Goal: Obtain resource: Obtain resource

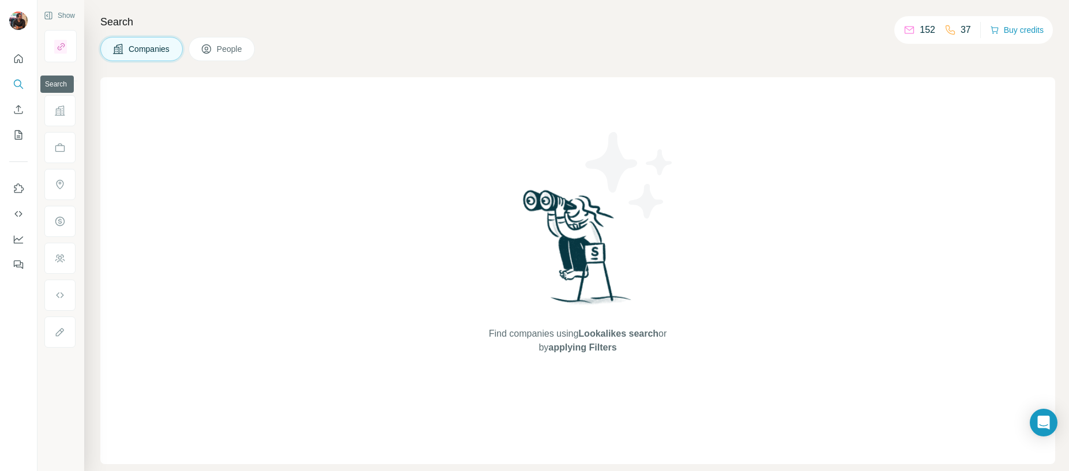
click at [6, 85] on div at bounding box center [18, 158] width 37 height 233
click at [18, 82] on icon "Search" at bounding box center [19, 84] width 12 height 12
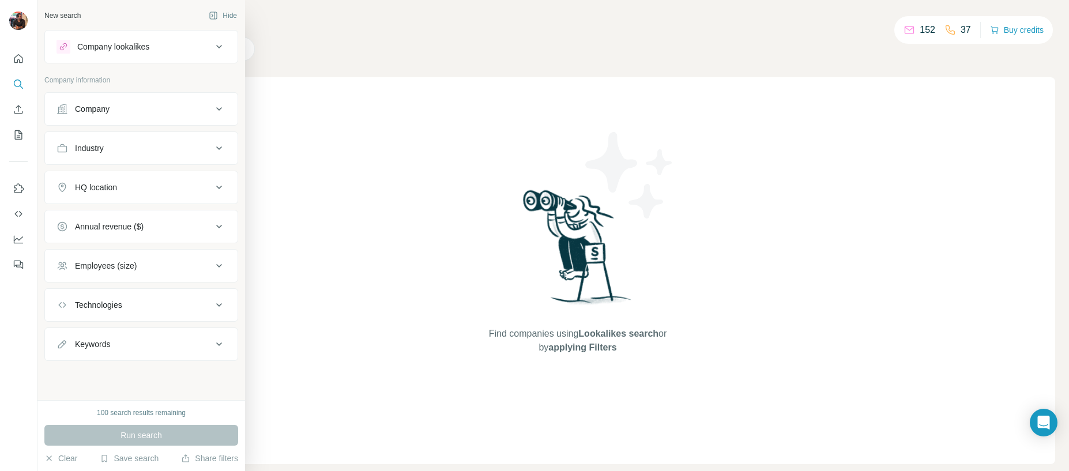
click at [83, 51] on div "Company lookalikes" at bounding box center [113, 47] width 72 height 12
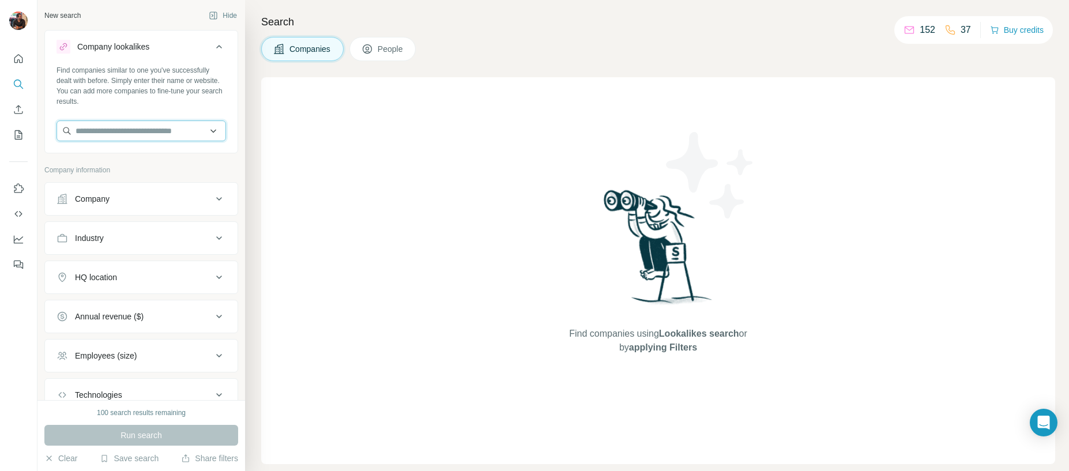
click at [163, 122] on input "text" at bounding box center [140, 130] width 169 height 21
paste input "**********"
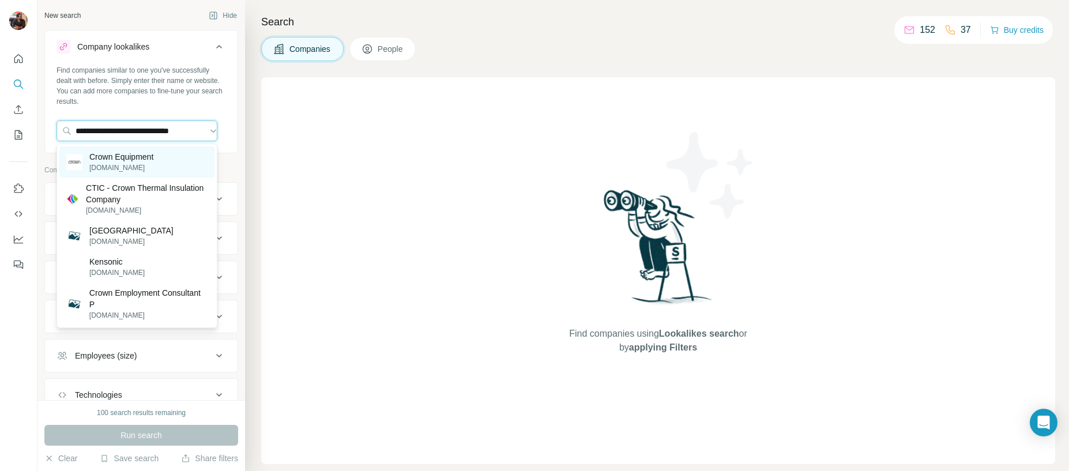
type input "**********"
click at [169, 166] on div "Crown Equipment [DOMAIN_NAME]" at bounding box center [136, 161] width 155 height 31
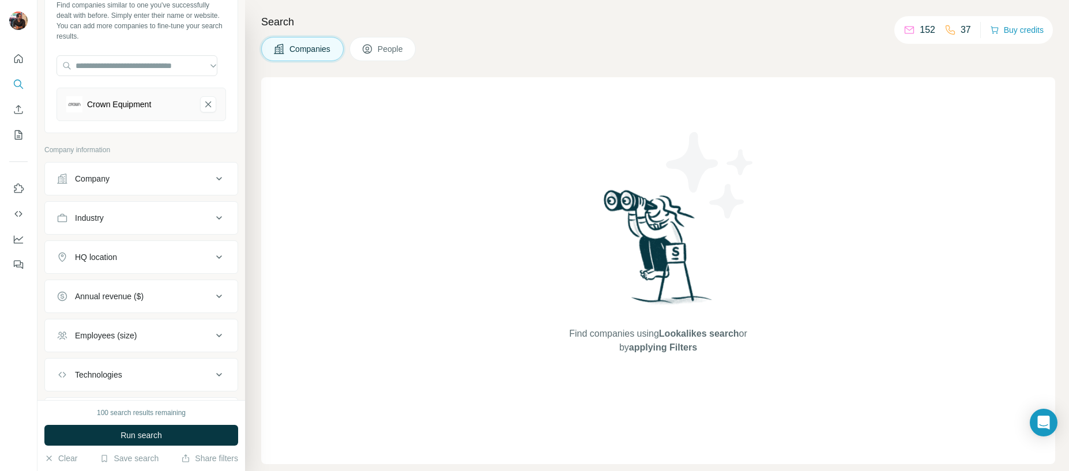
scroll to position [70, 0]
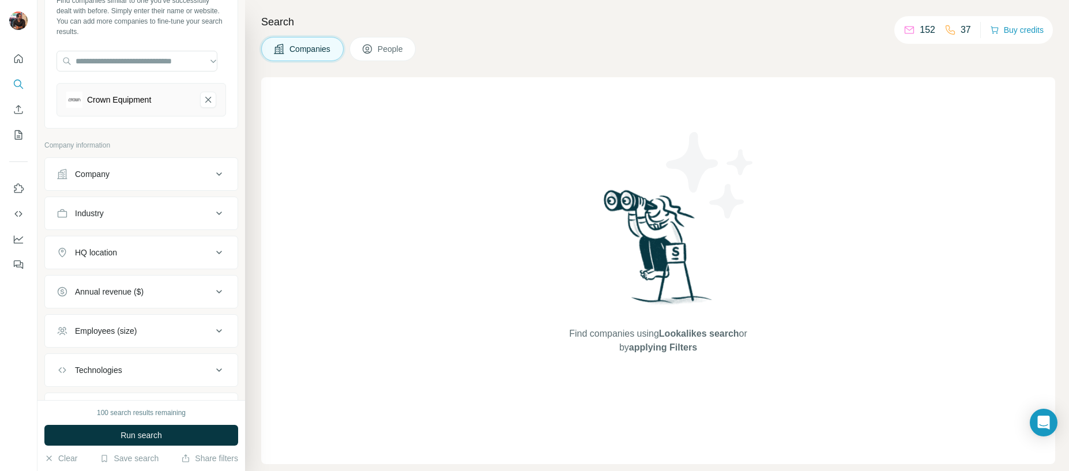
click at [188, 251] on div "HQ location" at bounding box center [134, 253] width 156 height 12
click at [126, 283] on input "text" at bounding box center [140, 281] width 169 height 21
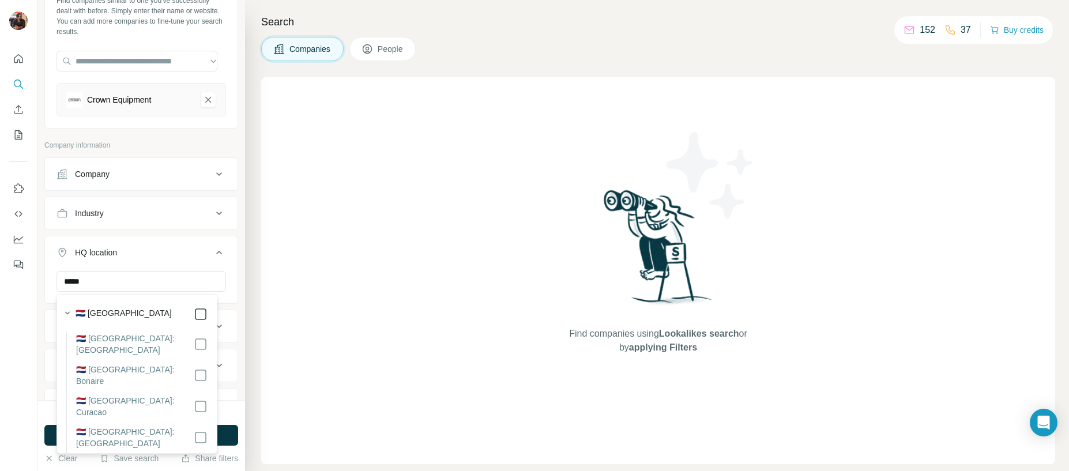
click at [184, 319] on div "🇳🇱 [GEOGRAPHIC_DATA]" at bounding box center [142, 314] width 132 height 14
click at [181, 312] on div "🇳🇱 [GEOGRAPHIC_DATA]" at bounding box center [142, 314] width 132 height 14
drag, startPoint x: 101, startPoint y: 283, endPoint x: 17, endPoint y: 273, distance: 84.2
click at [17, 273] on div "New search Hide Company lookalikes 1 Find companies similar to one you've succe…" at bounding box center [534, 235] width 1069 height 471
type input "****"
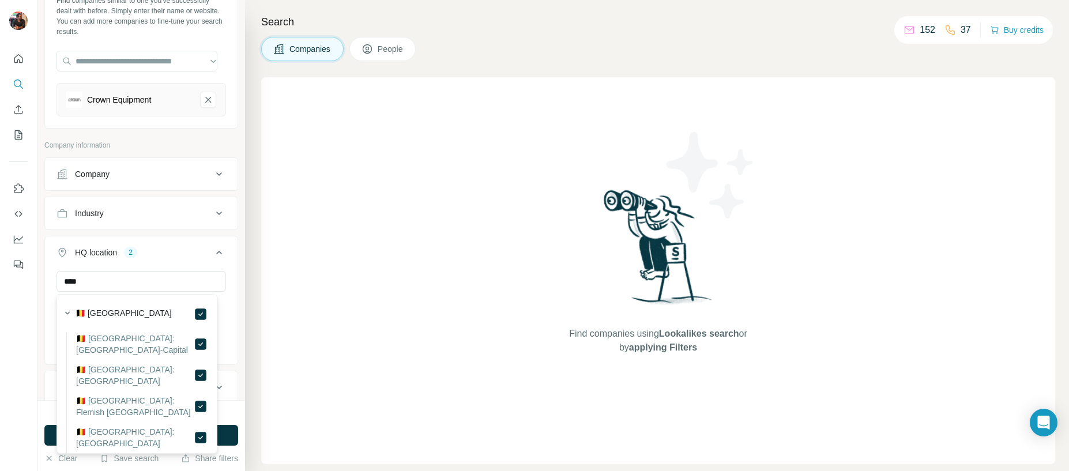
click at [212, 248] on icon at bounding box center [219, 253] width 14 height 14
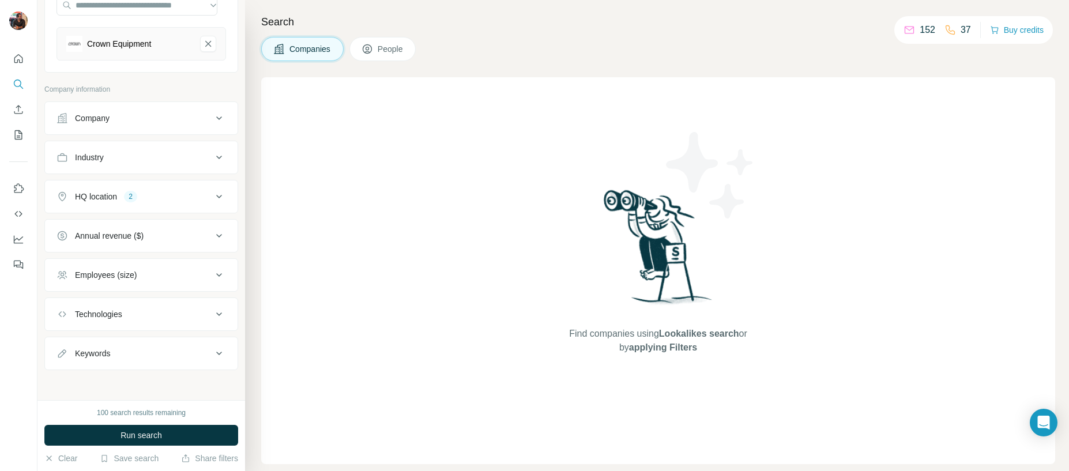
scroll to position [128, 0]
click at [186, 432] on button "Run search" at bounding box center [141, 435] width 194 height 21
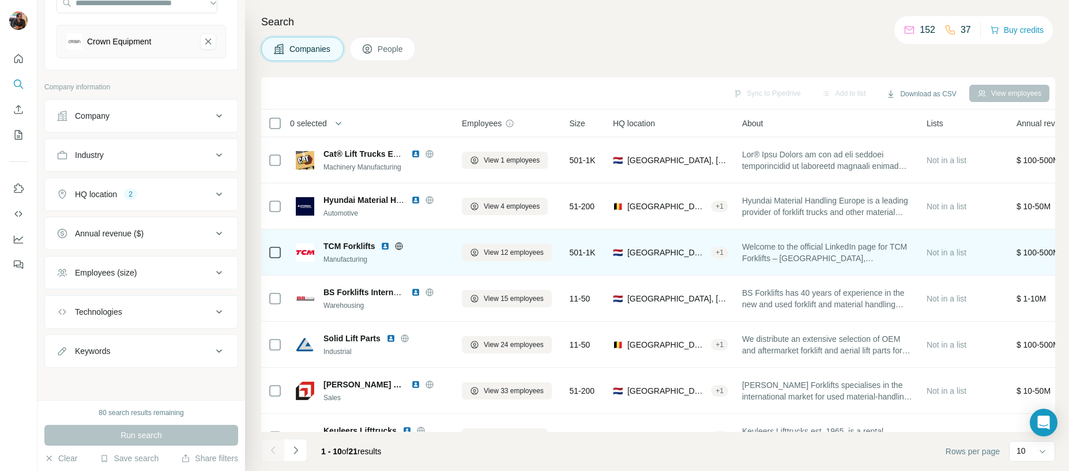
click at [385, 249] on img at bounding box center [384, 246] width 9 height 9
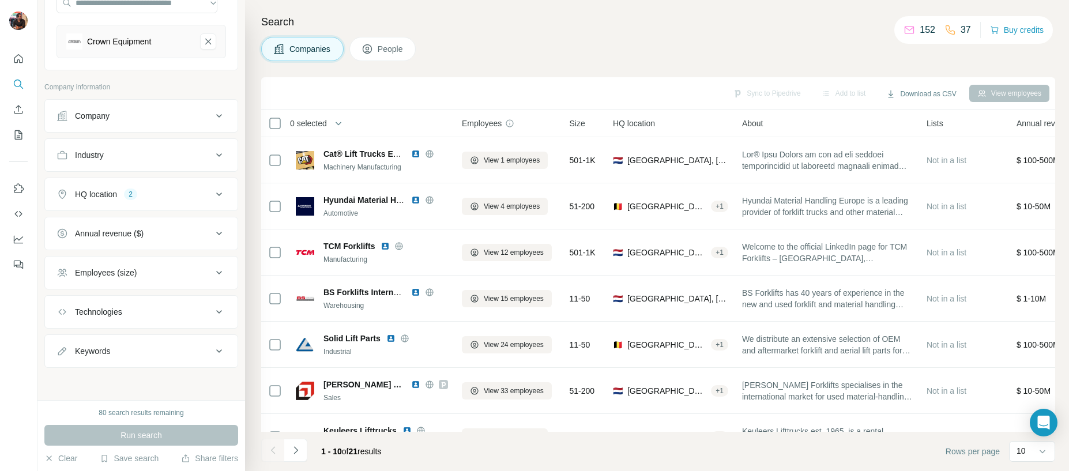
click at [215, 204] on button "HQ location 2" at bounding box center [141, 194] width 193 height 28
click at [137, 249] on icon "button" at bounding box center [139, 248] width 5 height 5
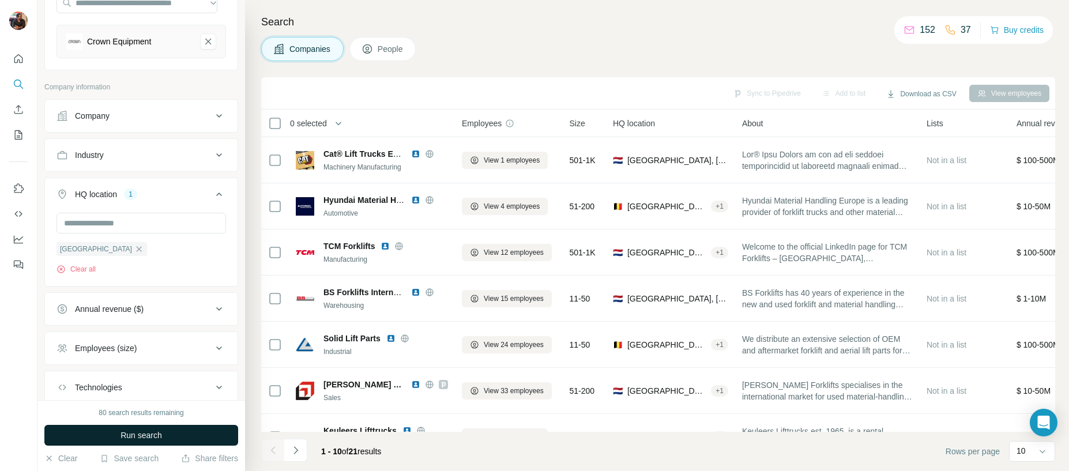
click at [184, 436] on button "Run search" at bounding box center [141, 435] width 194 height 21
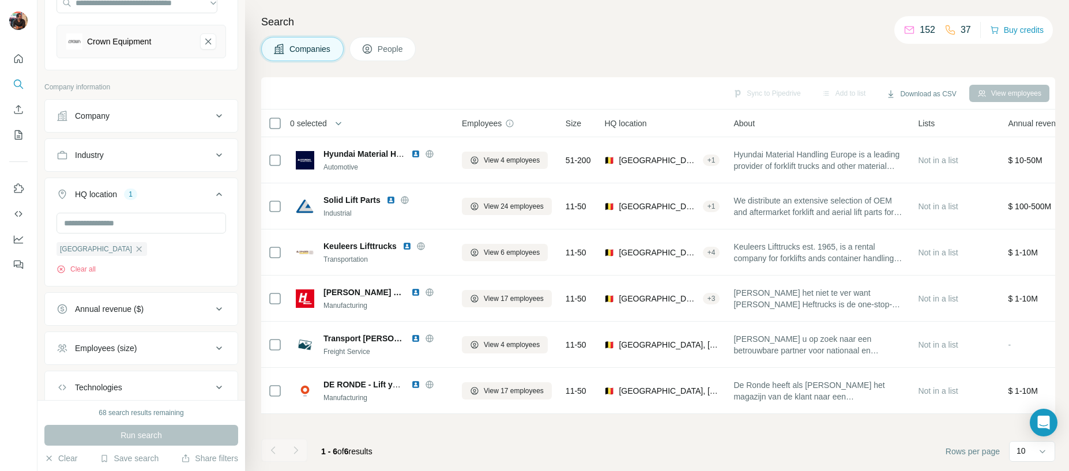
click at [547, 37] on div "Companies People" at bounding box center [658, 49] width 794 height 24
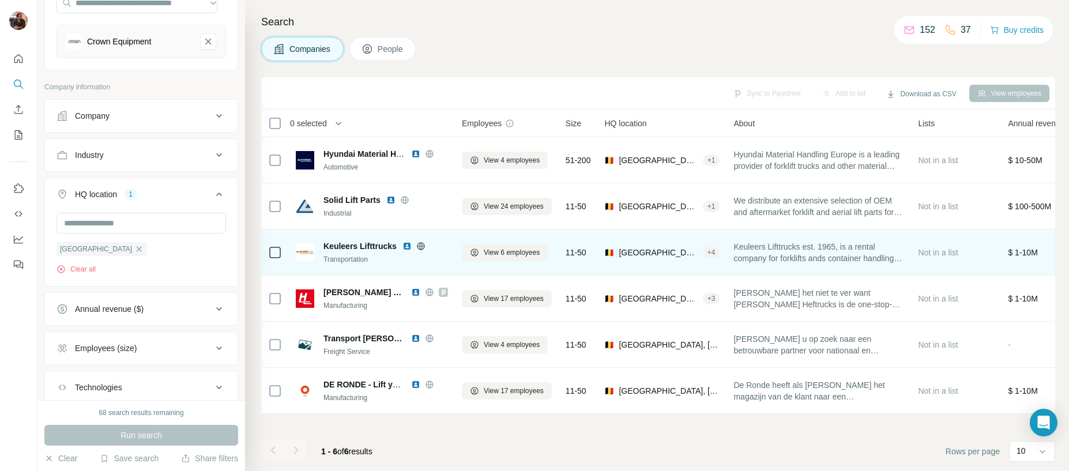
click at [406, 246] on img at bounding box center [406, 246] width 9 height 9
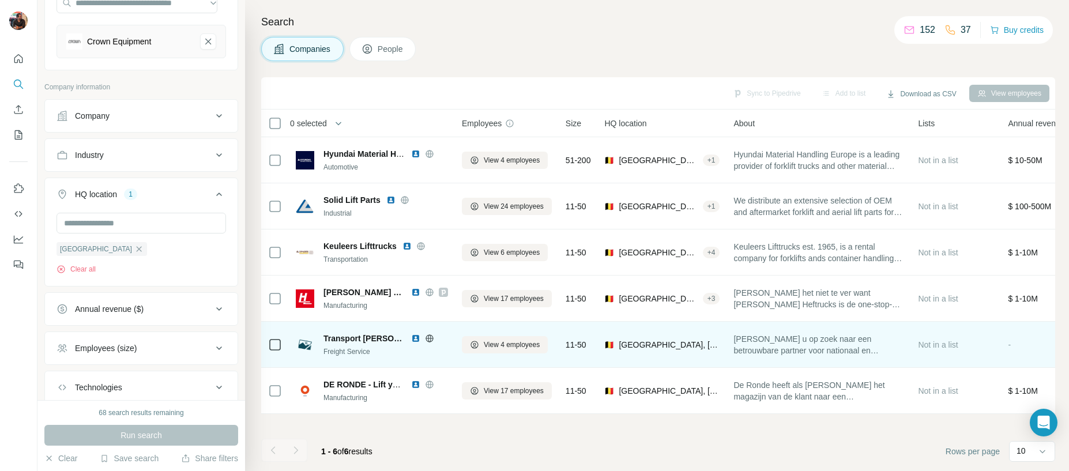
click at [411, 340] on img at bounding box center [415, 338] width 9 height 9
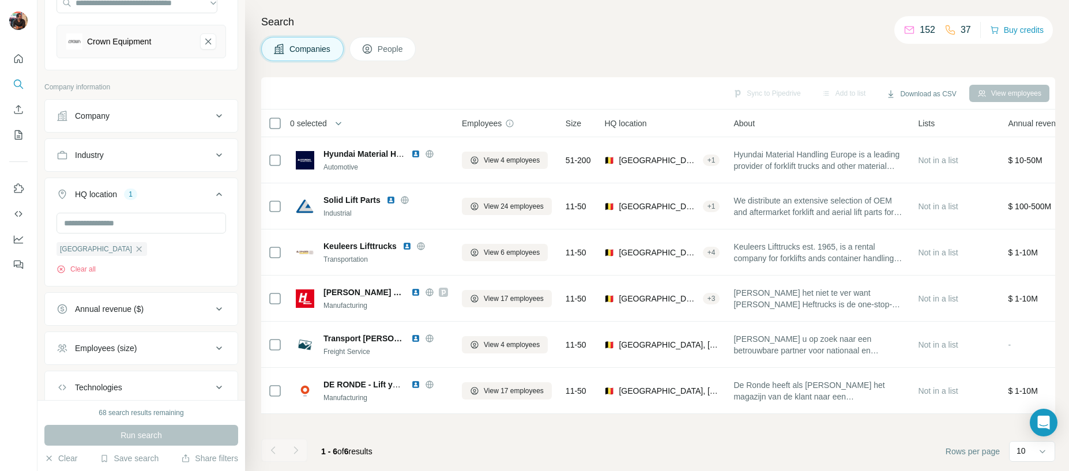
drag, startPoint x: 293, startPoint y: 456, endPoint x: 300, endPoint y: 449, distance: 9.8
click at [292, 457] on div at bounding box center [295, 450] width 23 height 23
click at [1030, 438] on footer "1 - 6 of 6 results Rows per page 10" at bounding box center [658, 451] width 794 height 39
click at [1027, 443] on div "10" at bounding box center [1030, 452] width 29 height 20
click at [1028, 359] on p "60" at bounding box center [1023, 363] width 9 height 12
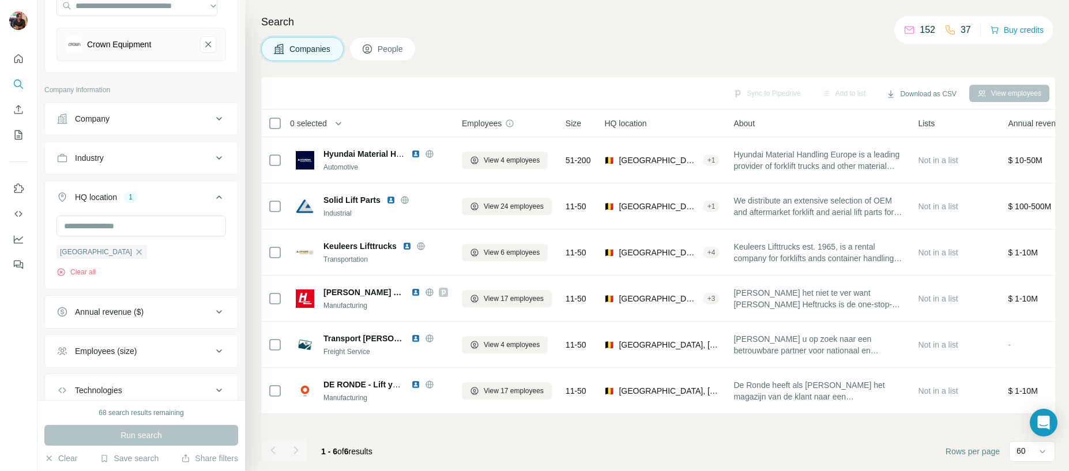
scroll to position [120, 0]
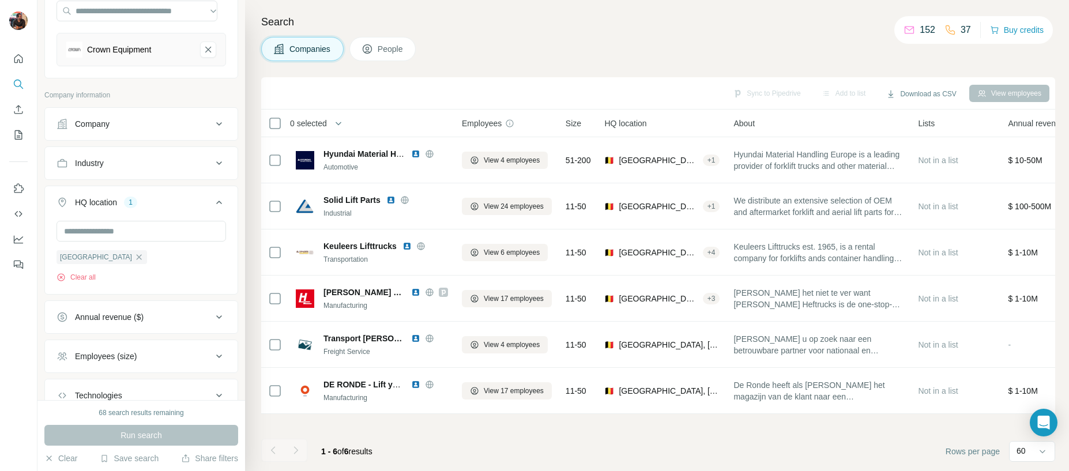
click at [176, 416] on div "68 search results remaining" at bounding box center [141, 413] width 85 height 10
click at [571, 59] on div "Companies People" at bounding box center [658, 49] width 794 height 24
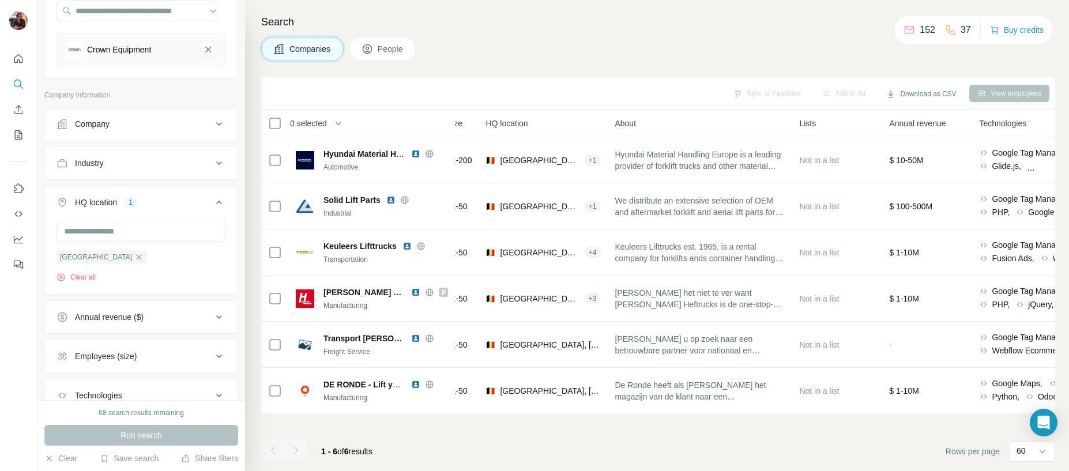
scroll to position [0, 0]
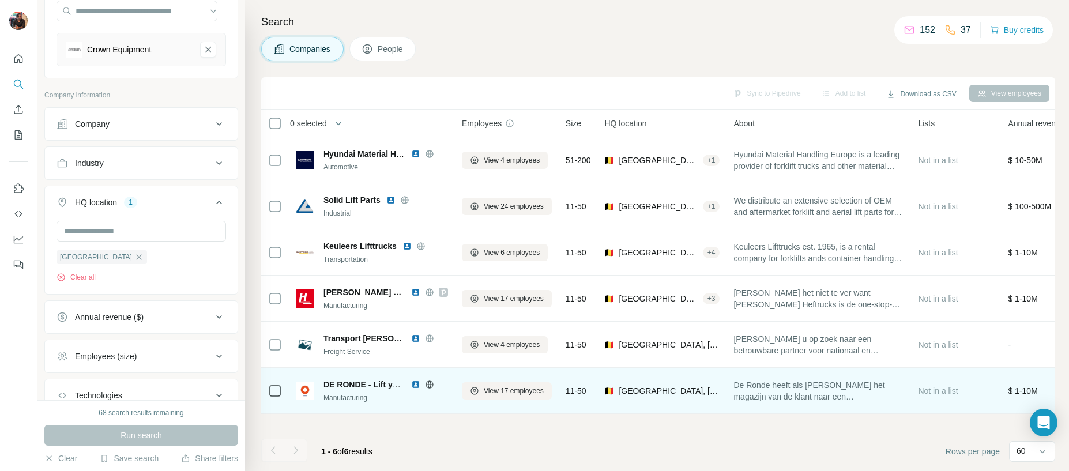
click at [417, 386] on img at bounding box center [415, 384] width 9 height 9
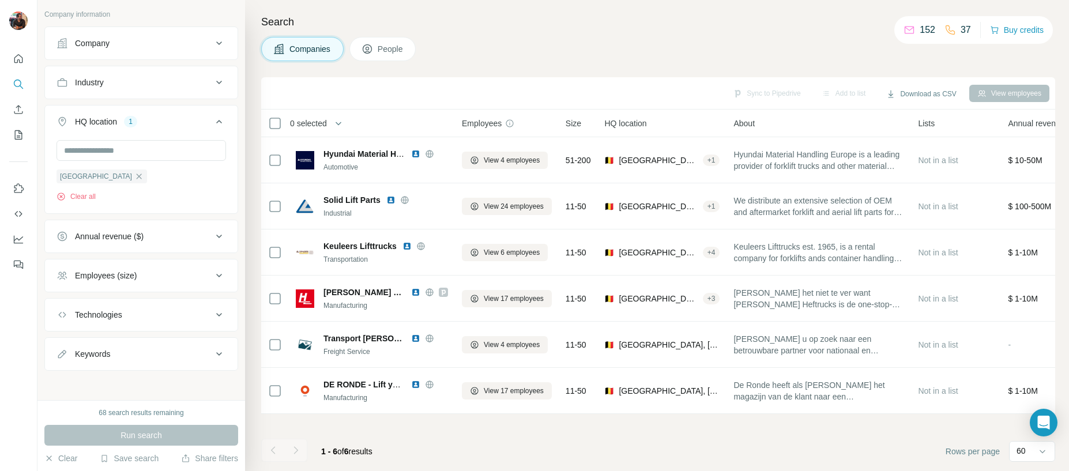
scroll to position [204, 0]
click at [142, 146] on input "text" at bounding box center [140, 147] width 169 height 21
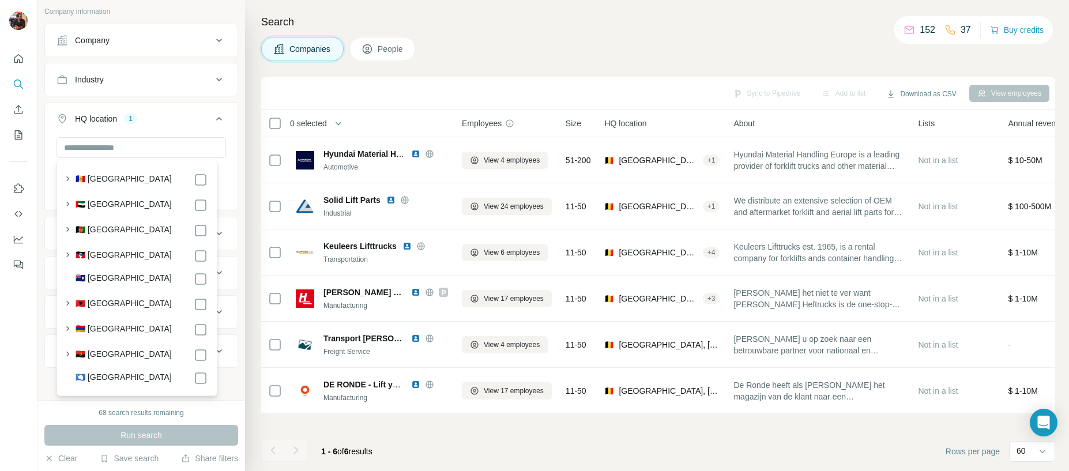
click at [519, 61] on div "Search Companies People Sync to Pipedrive Add to list Download as CSV View empl…" at bounding box center [657, 235] width 824 height 471
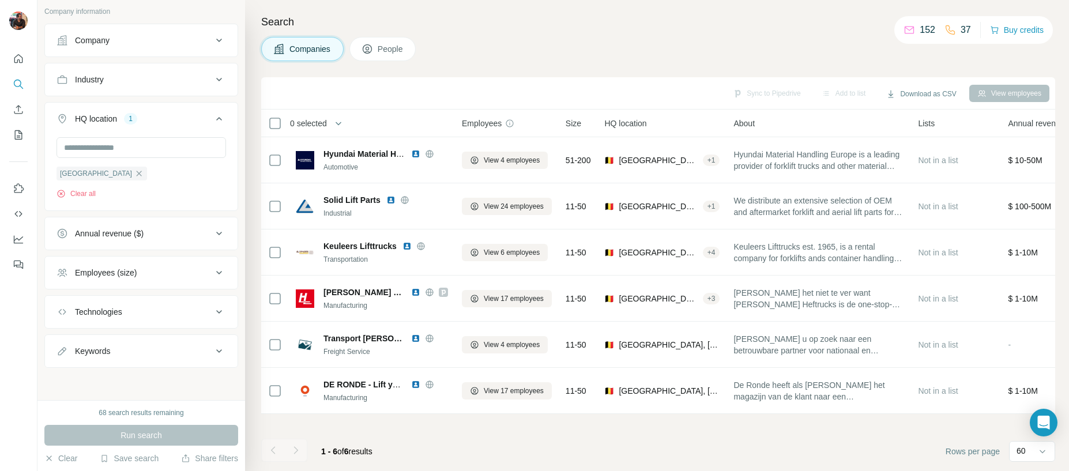
click at [293, 450] on div at bounding box center [295, 450] width 23 height 23
drag, startPoint x: 293, startPoint y: 448, endPoint x: 296, endPoint y: 439, distance: 10.2
click at [293, 448] on div at bounding box center [295, 450] width 23 height 23
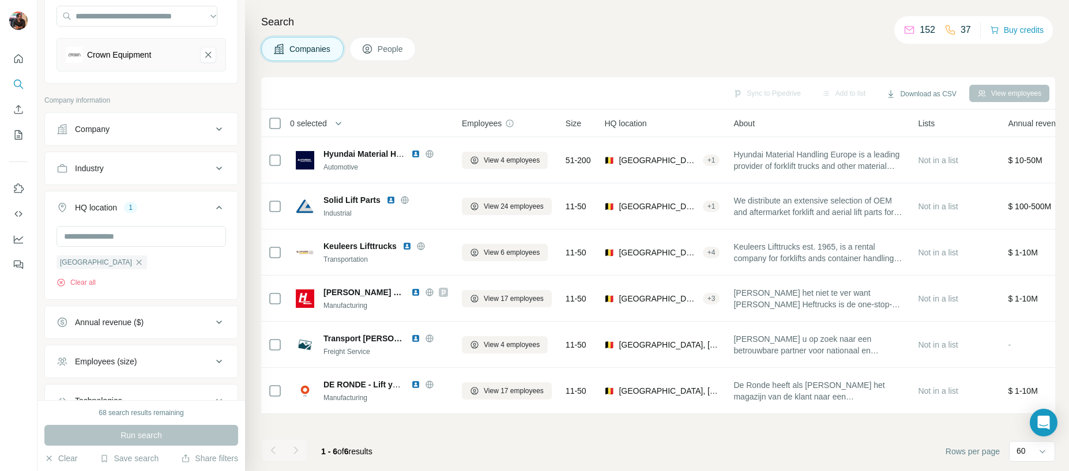
scroll to position [0, 0]
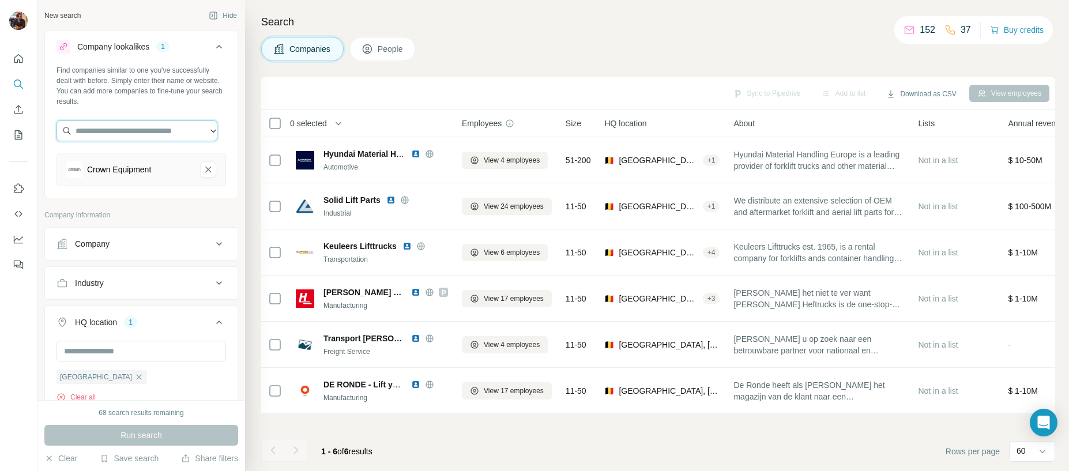
click at [179, 130] on input "text" at bounding box center [136, 130] width 161 height 21
click at [522, 62] on div "Search Companies People Sync to Pipedrive Add to list Download as CSV View empl…" at bounding box center [657, 235] width 824 height 471
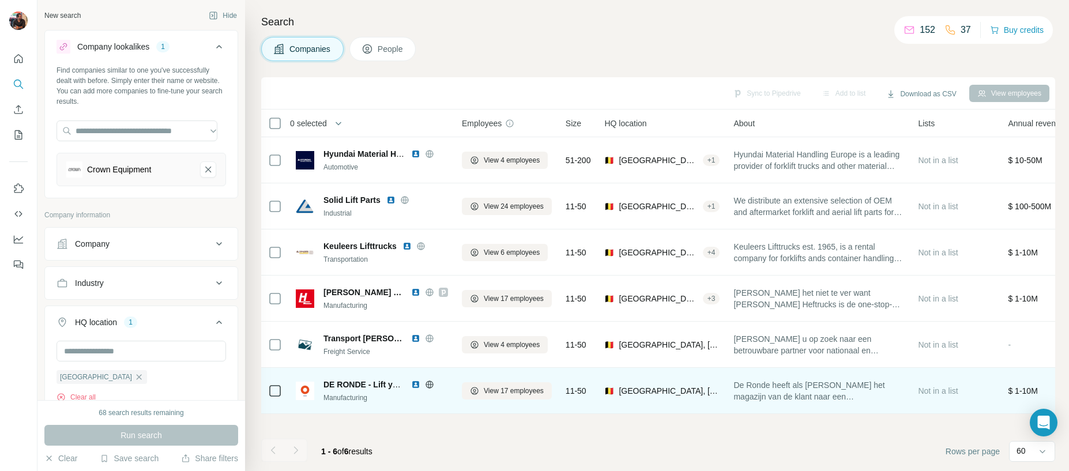
drag, startPoint x: 375, startPoint y: 445, endPoint x: 465, endPoint y: 412, distance: 96.3
click at [375, 444] on div "1 - 6 of 6 results" at bounding box center [347, 451] width 70 height 25
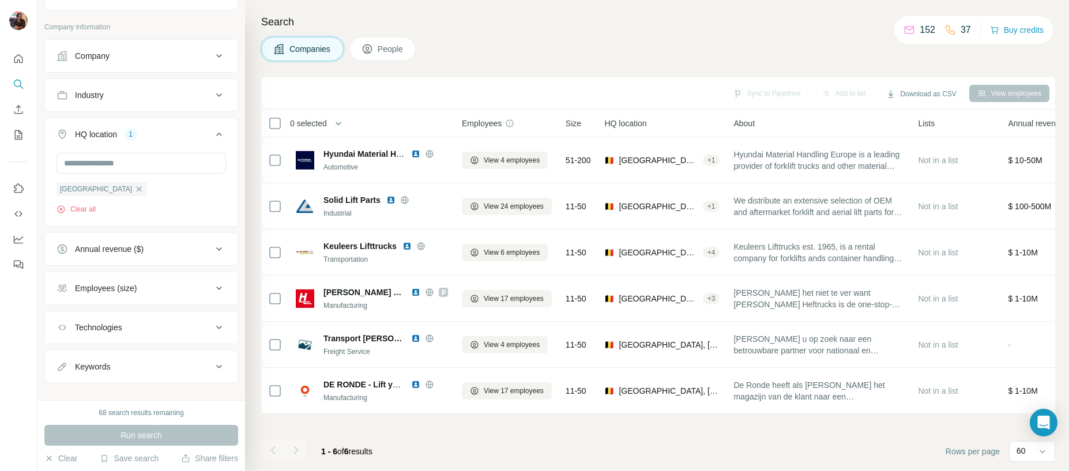
scroll to position [204, 0]
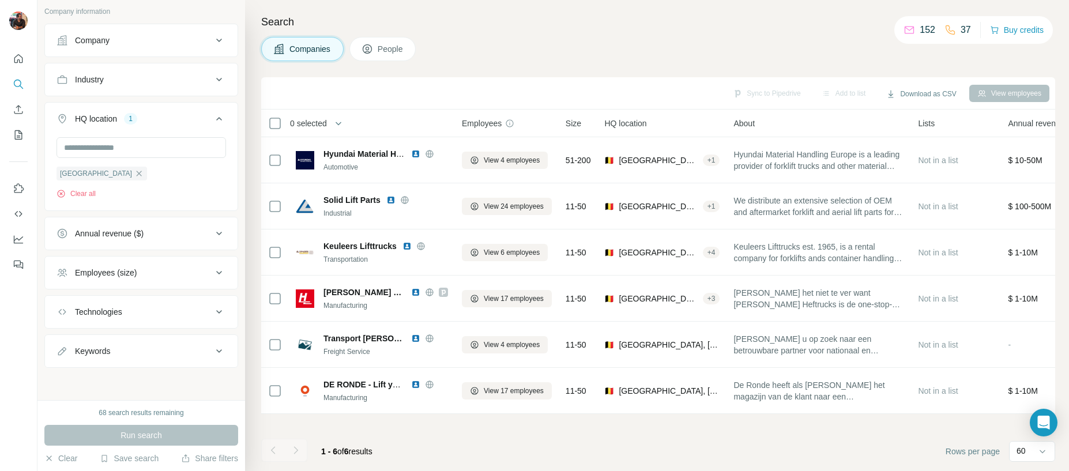
click at [133, 283] on button "Employees (size)" at bounding box center [141, 273] width 193 height 28
click at [89, 340] on span "11-50" at bounding box center [82, 340] width 25 height 12
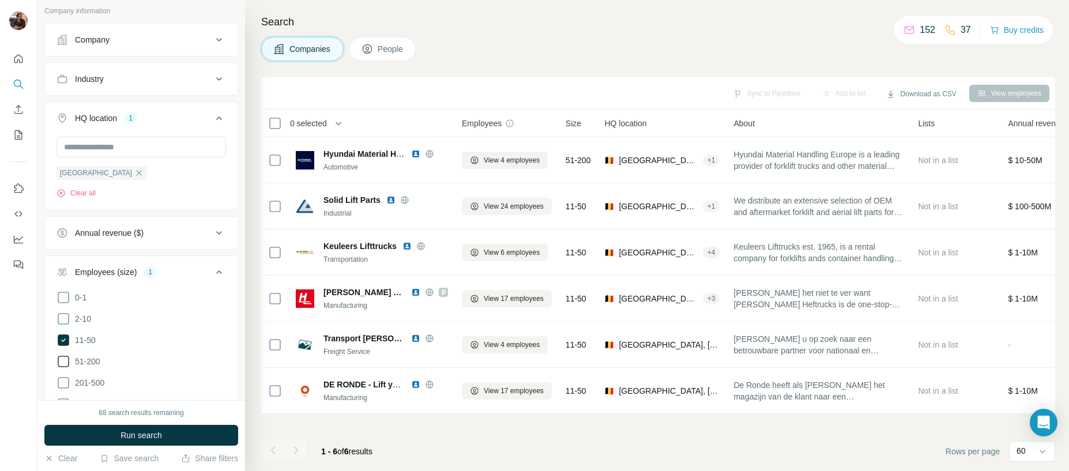
click at [93, 361] on span "51-200" at bounding box center [85, 362] width 30 height 12
click at [98, 385] on span "201-500" at bounding box center [87, 383] width 34 height 12
click at [127, 430] on button "Run search" at bounding box center [141, 435] width 194 height 21
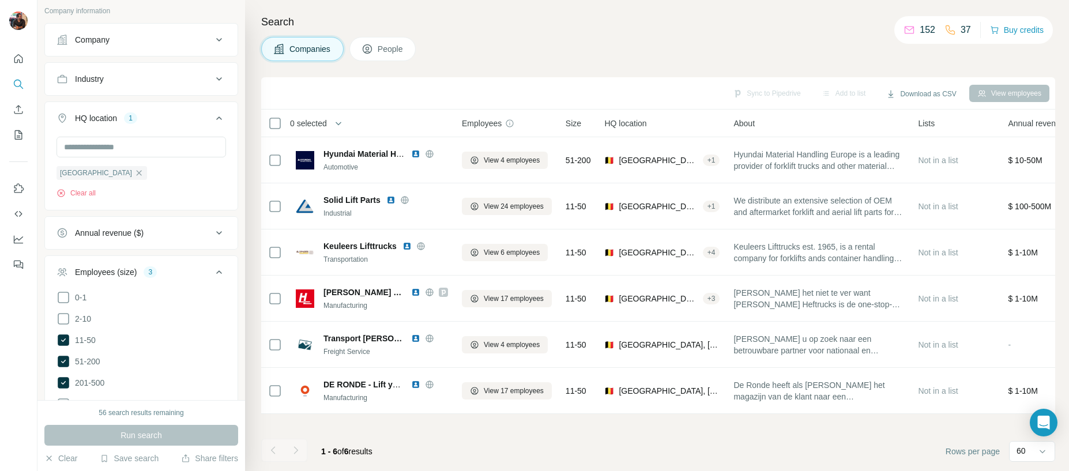
click at [299, 452] on div at bounding box center [295, 450] width 23 height 23
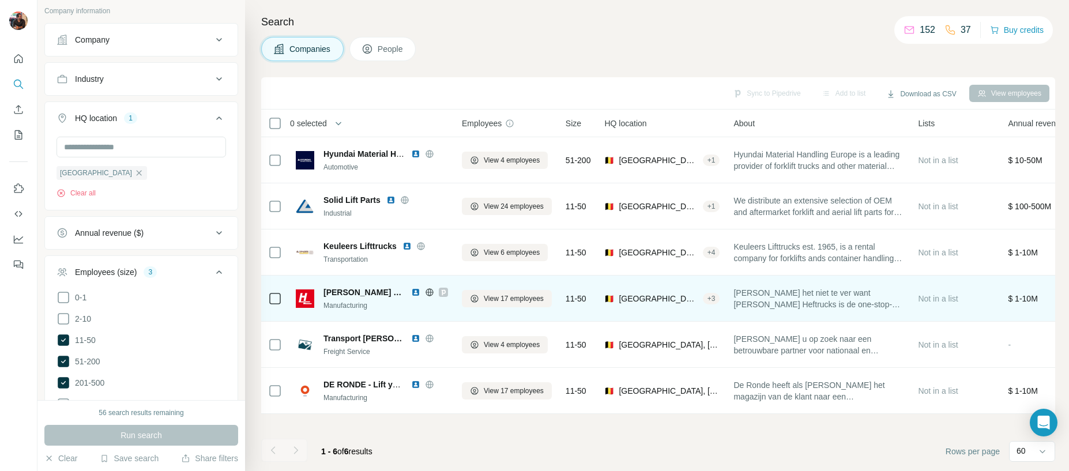
click at [427, 316] on td "[PERSON_NAME] Heftrucks Manufacturing" at bounding box center [372, 299] width 166 height 46
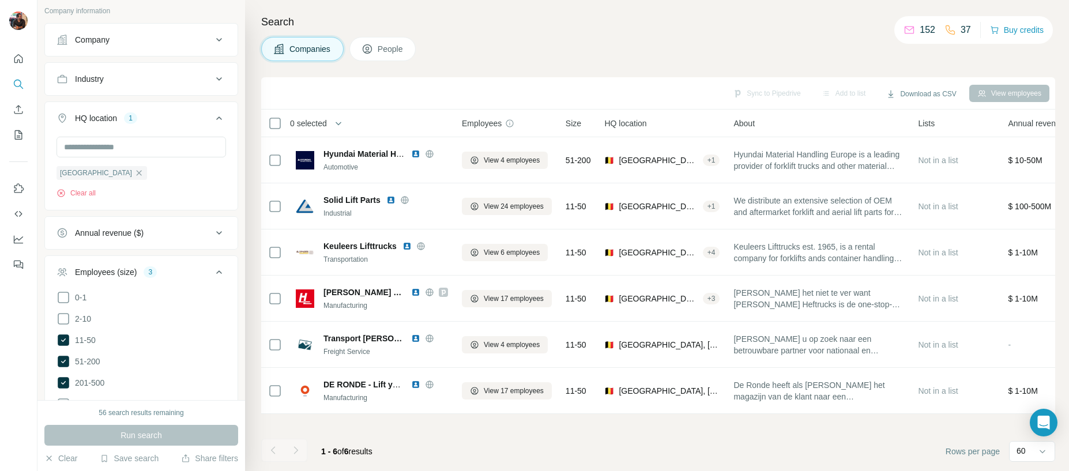
click at [564, 42] on div "Companies People" at bounding box center [658, 49] width 794 height 24
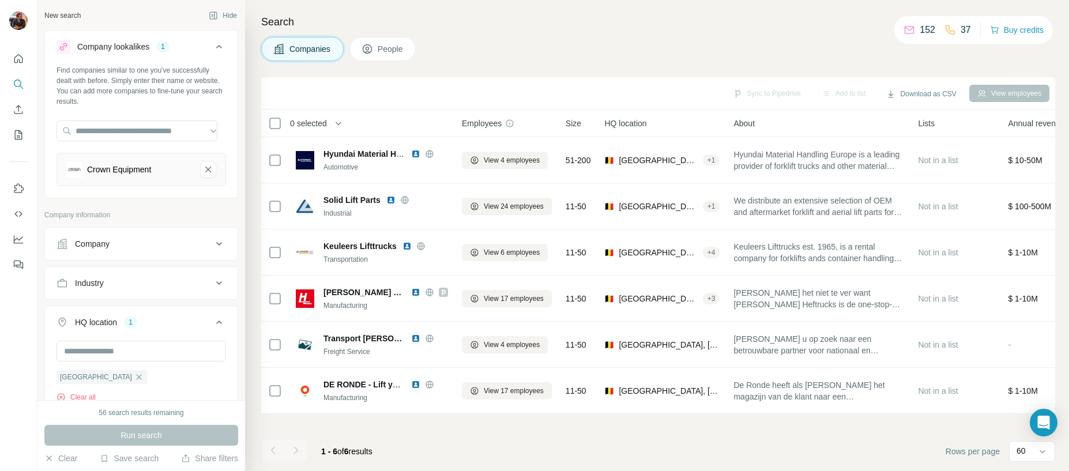
click at [544, 18] on h4 "Search" at bounding box center [658, 22] width 794 height 16
click at [214, 43] on icon at bounding box center [219, 47] width 14 height 14
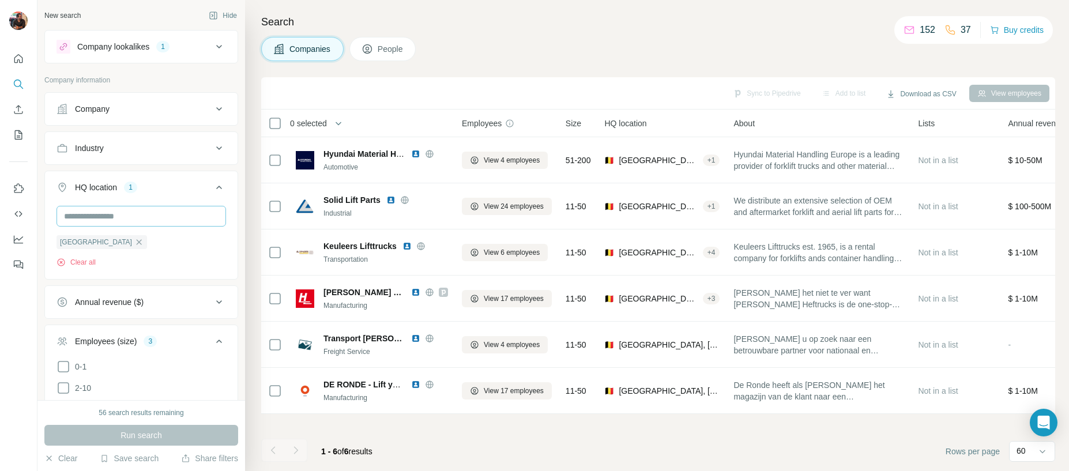
scroll to position [342, 0]
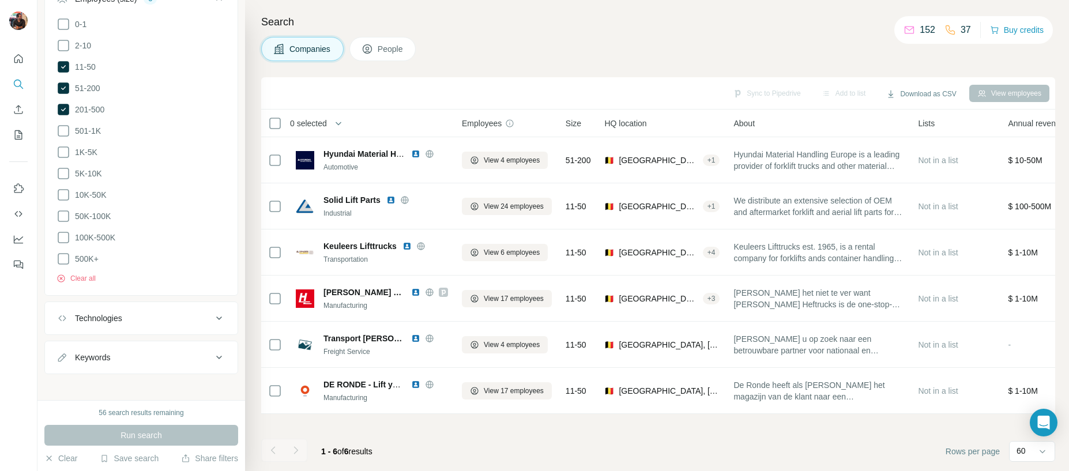
click at [566, 65] on div "Search Companies People Sync to Pipedrive Add to list Download as CSV View empl…" at bounding box center [657, 235] width 824 height 471
click at [894, 83] on div "Sync to Pipedrive Add to list Download as CSV View employees" at bounding box center [658, 93] width 782 height 20
click at [895, 86] on button "Download as CSV" at bounding box center [921, 93] width 86 height 17
click at [738, 46] on div "Companies People" at bounding box center [658, 49] width 794 height 24
click at [915, 100] on button "Download as CSV" at bounding box center [921, 93] width 86 height 17
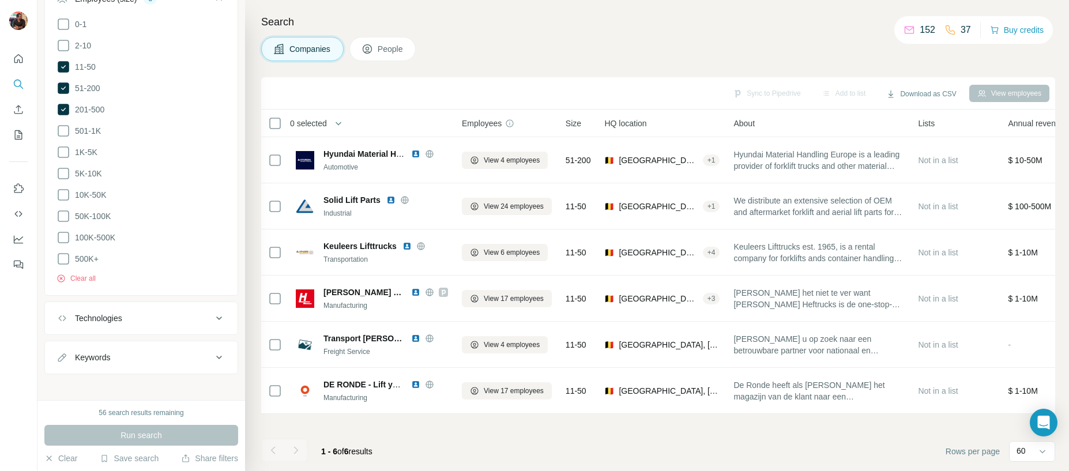
click at [740, 64] on div "Search Companies People Sync to Pipedrive Add to list Download as CSV View empl…" at bounding box center [657, 235] width 824 height 471
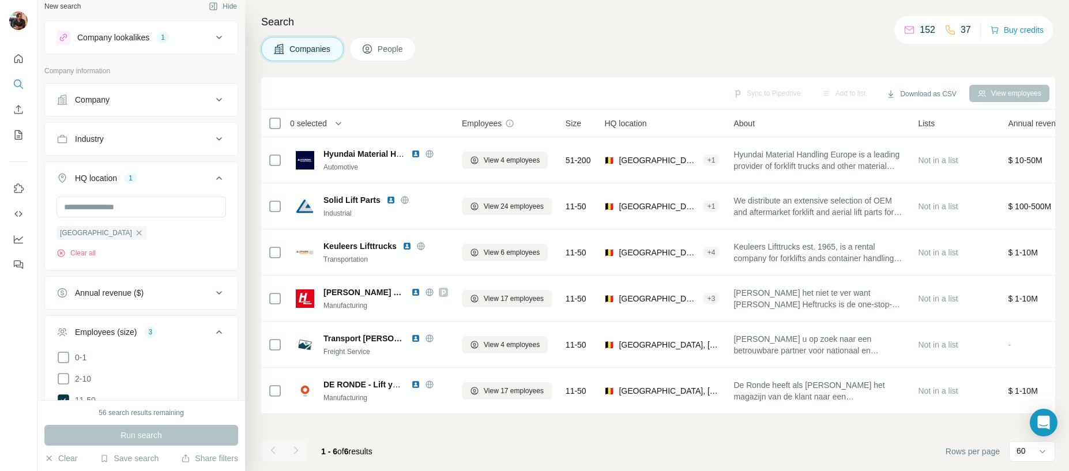
scroll to position [0, 0]
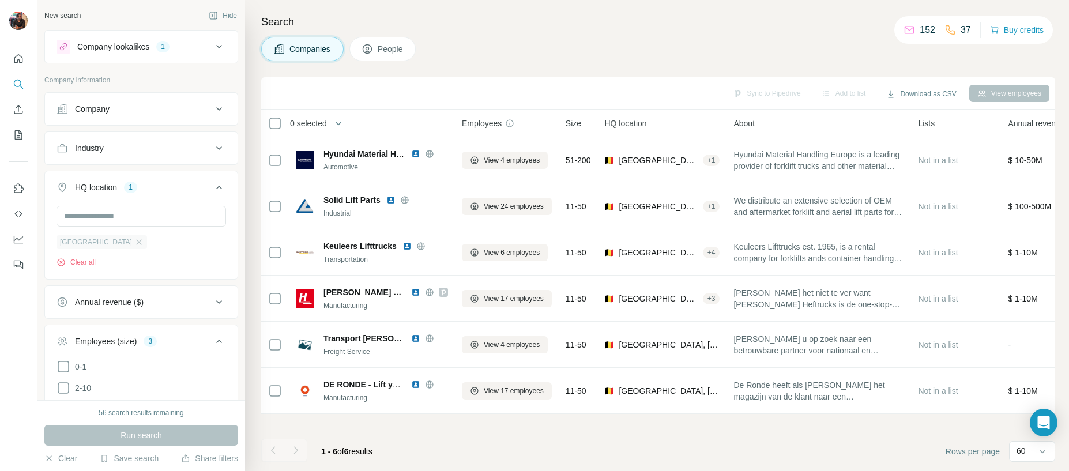
click at [99, 247] on div "[GEOGRAPHIC_DATA]" at bounding box center [101, 242] width 91 height 14
click at [134, 245] on icon "button" at bounding box center [138, 241] width 9 height 9
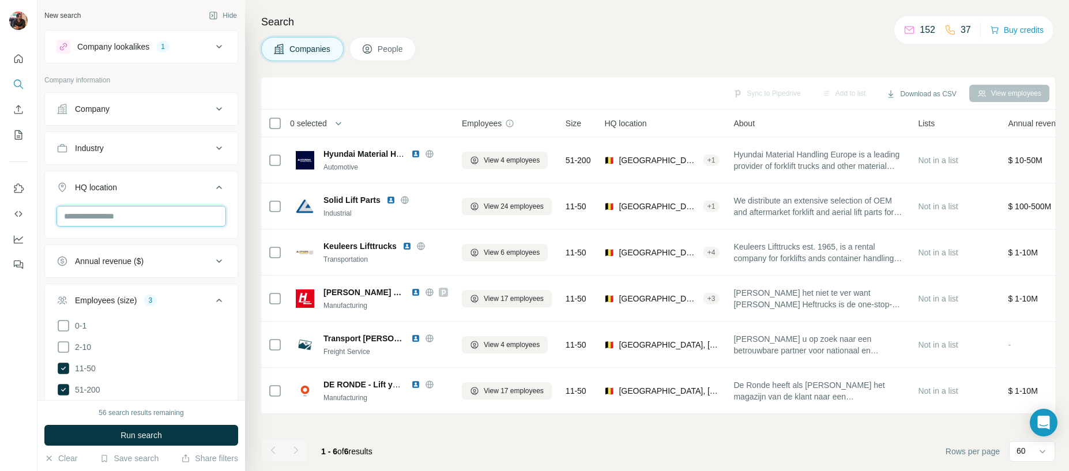
click at [104, 225] on input "text" at bounding box center [140, 216] width 169 height 21
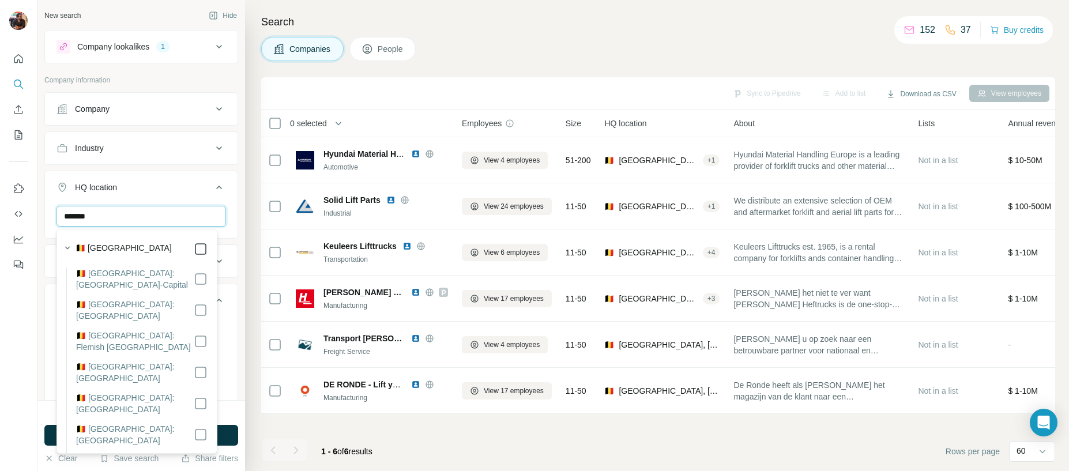
type input "*******"
click at [184, 254] on div "🇧🇪 [GEOGRAPHIC_DATA]" at bounding box center [142, 249] width 132 height 14
click at [259, 440] on div "Search Companies People Sync to Pipedrive Add to list Download as CSV View empl…" at bounding box center [657, 235] width 824 height 471
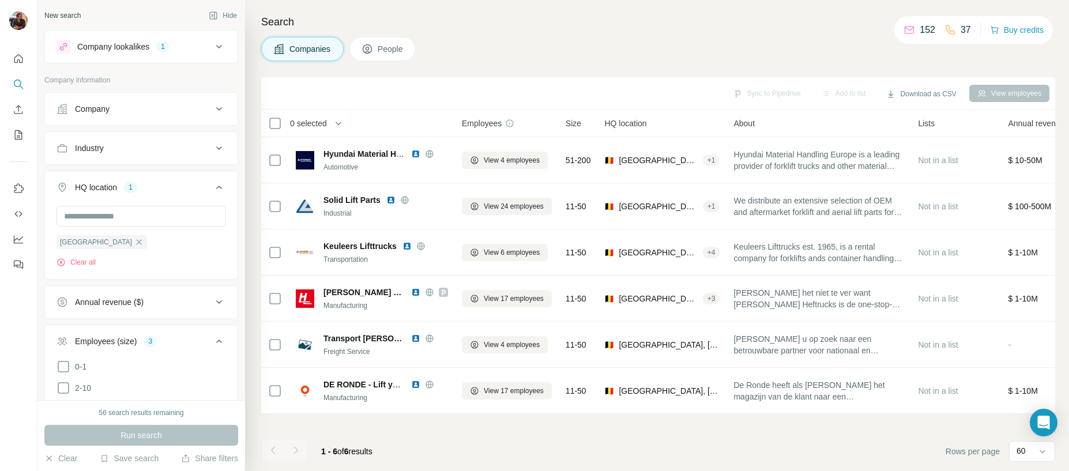
click at [458, 29] on h4 "Search" at bounding box center [658, 22] width 794 height 16
click at [148, 209] on input "text" at bounding box center [140, 216] width 169 height 21
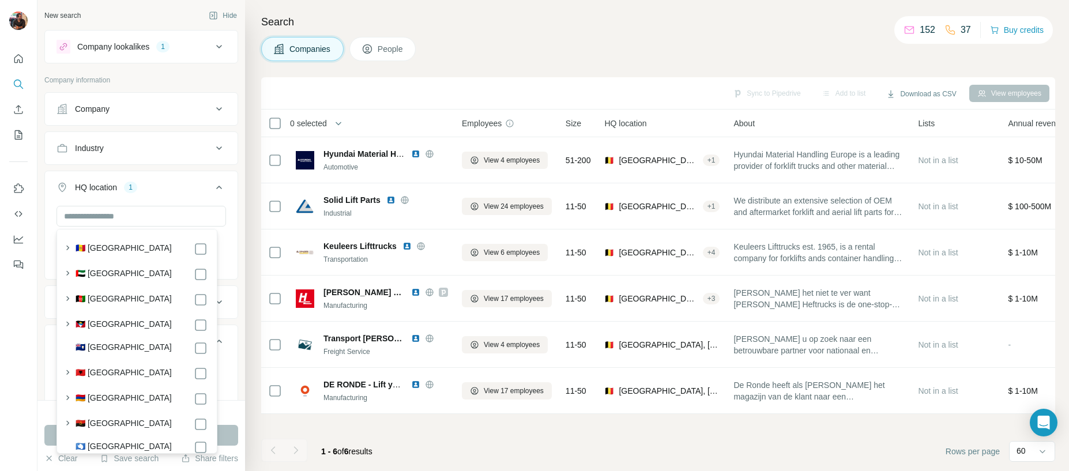
click at [490, 42] on div "Companies People" at bounding box center [658, 49] width 794 height 24
